Goal: Find specific page/section: Find specific page/section

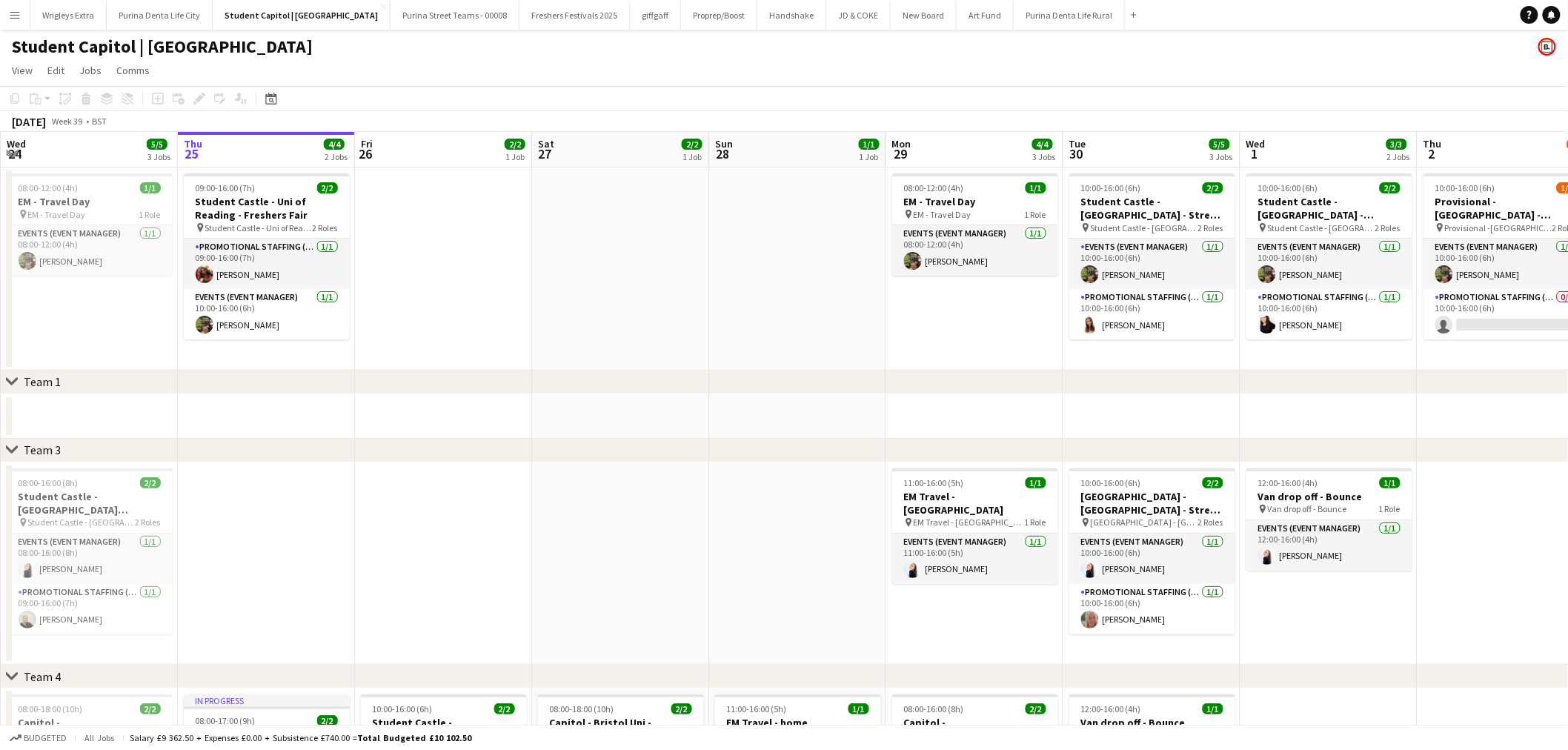
click at [20, 11] on app-icon "Menu" at bounding box center [14, 14] width 11 height 11
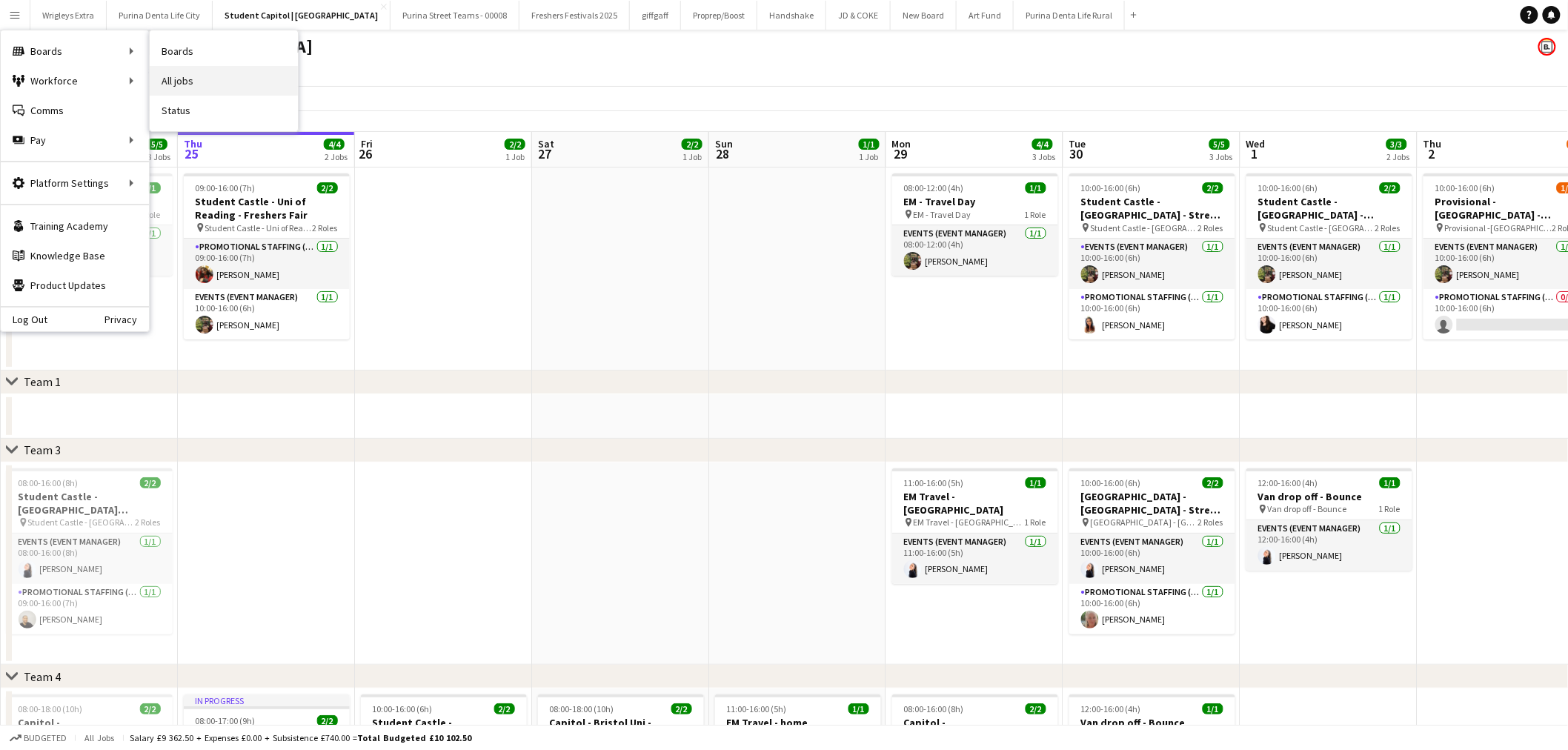
click at [226, 80] on link "All jobs" at bounding box center [223, 80] width 148 height 30
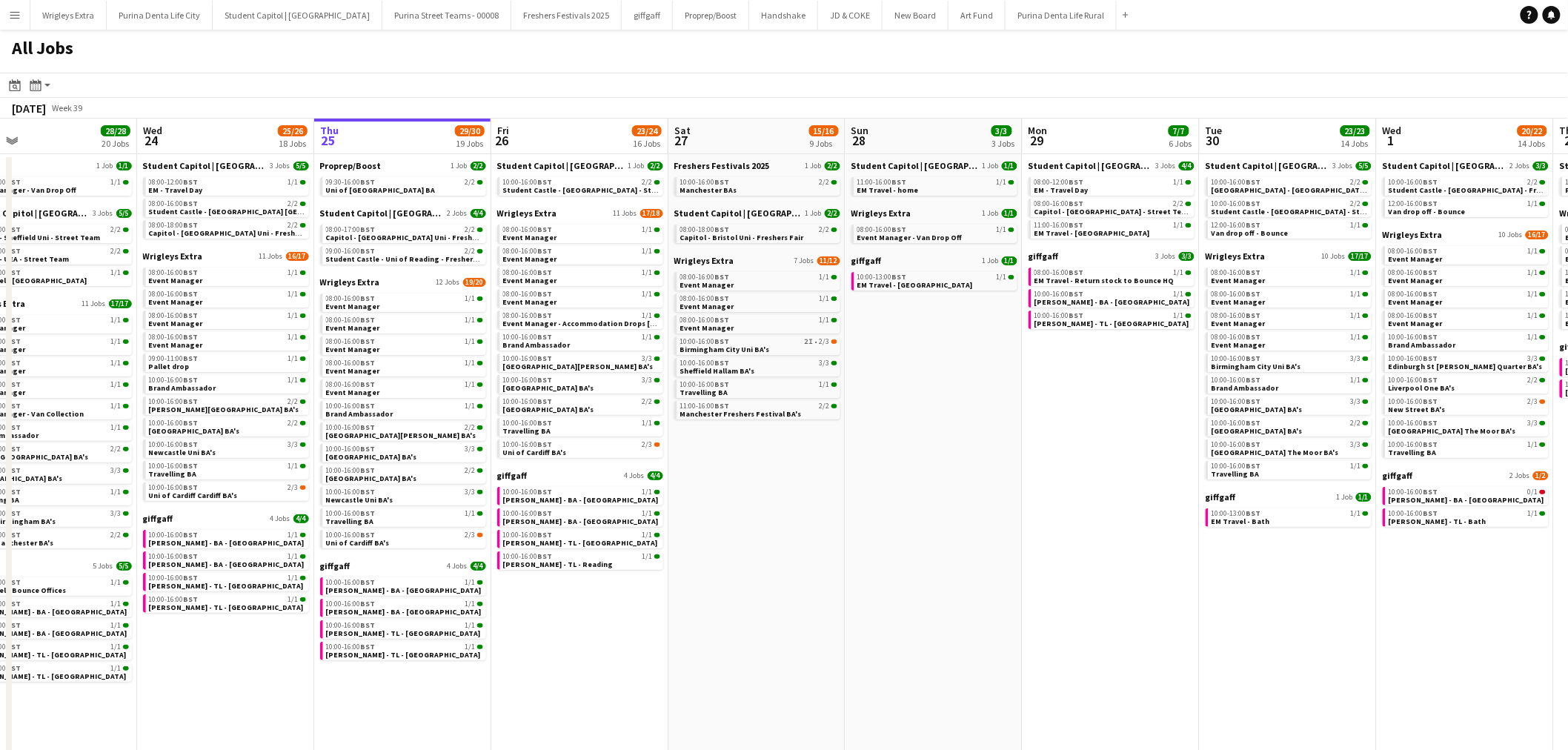
scroll to position [0, 389]
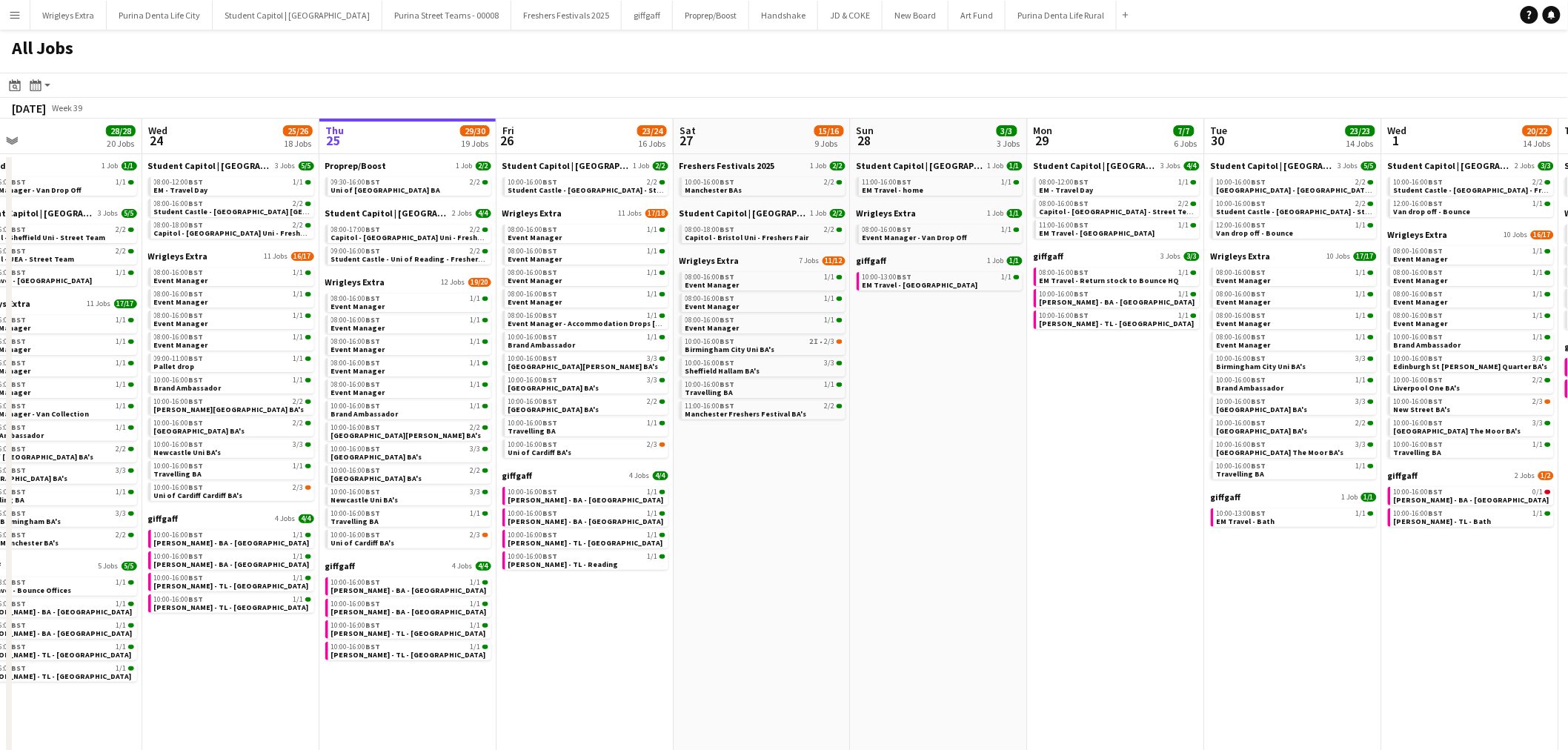
drag, startPoint x: 623, startPoint y: 531, endPoint x: 765, endPoint y: 531, distance: 142.0
click at [765, 531] on app-calendar-viewport "Sun 21 12/12 9 Jobs Mon 22 30/30 21 Jobs Tue 23 28/28 20 Jobs Wed 24 25/26 18 J…" at bounding box center [784, 452] width 1568 height 667
click at [386, 612] on span "[PERSON_NAME] - BA - [GEOGRAPHIC_DATA]" at bounding box center [409, 612] width 156 height 10
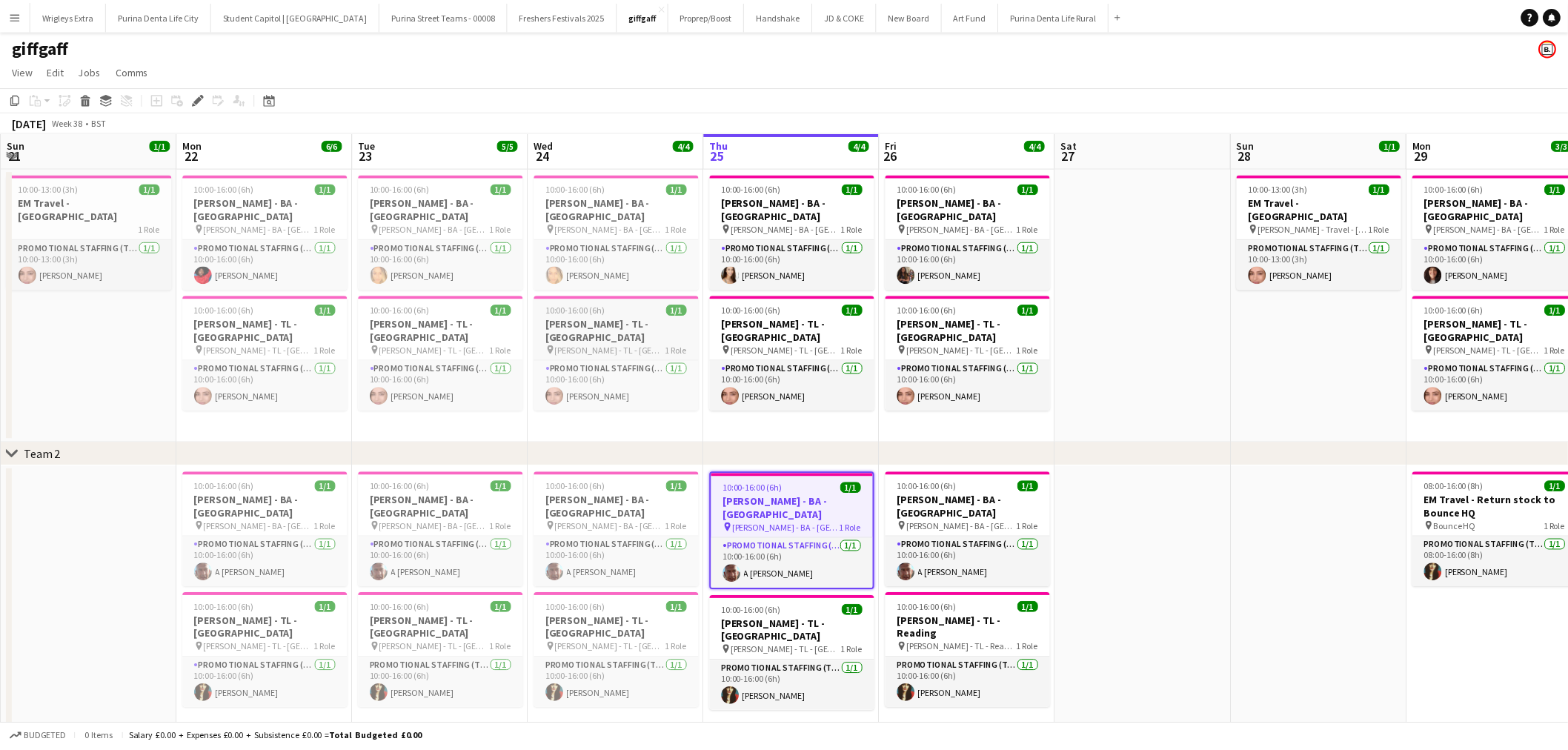
scroll to position [0, 509]
